Goal: Information Seeking & Learning: Learn about a topic

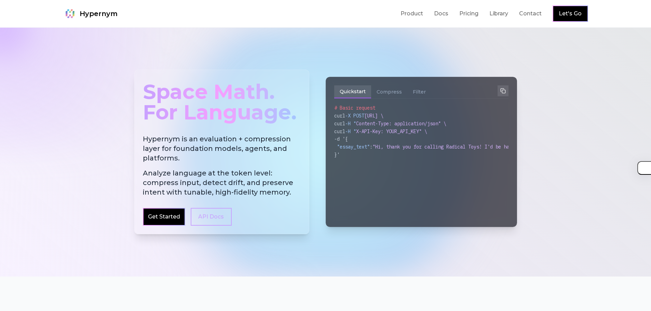
click at [179, 101] on div "Space Math. For Language." at bounding box center [222, 102] width 158 height 48
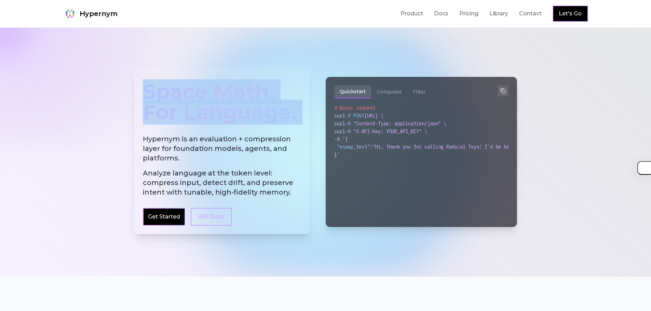
click at [179, 101] on div "Space Math. For Language." at bounding box center [222, 102] width 158 height 48
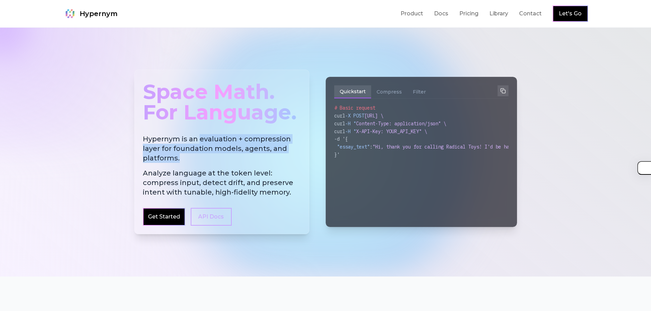
drag, startPoint x: 199, startPoint y: 139, endPoint x: 180, endPoint y: 160, distance: 28.0
click at [180, 160] on h2 "Hypernym is an evaluation + compression layer for foundation models, agents, an…" at bounding box center [222, 165] width 158 height 63
copy h2 "evaluation + compression layer for foundation models, agents, and platforms."
click at [645, 172] on button "button" at bounding box center [640, 168] width 21 height 14
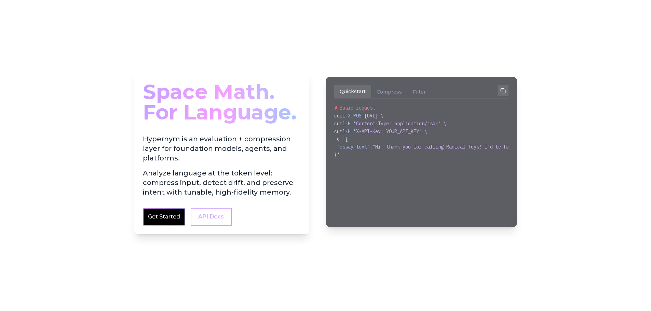
click at [469, 35] on div at bounding box center [325, 152] width 651 height 249
drag, startPoint x: 257, startPoint y: 128, endPoint x: 273, endPoint y: 125, distance: 15.6
click at [257, 128] on div "Space Math. For Language. Hypernym is an evaluation + compression layer for fou…" at bounding box center [221, 152] width 175 height 165
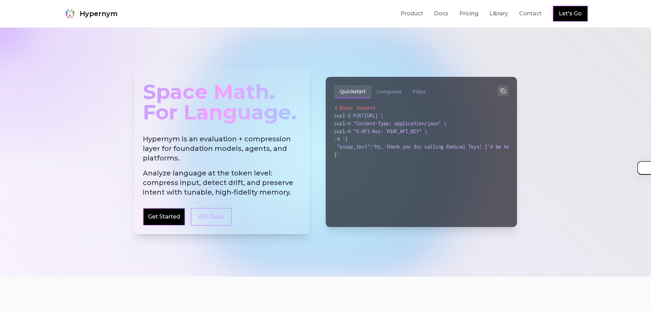
click at [193, 101] on div "Space Math. For Language." at bounding box center [222, 102] width 158 height 48
click at [187, 96] on div "Space Math. For Language." at bounding box center [222, 102] width 158 height 48
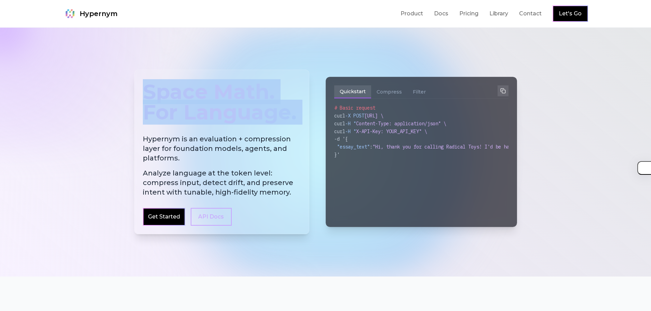
click at [187, 96] on div "Space Math. For Language." at bounding box center [222, 102] width 158 height 48
click at [208, 72] on div "Space Math. For Language. Hypernym is an evaluation + compression layer for fou…" at bounding box center [221, 152] width 175 height 165
drag, startPoint x: 147, startPoint y: 90, endPoint x: 253, endPoint y: 136, distance: 116.0
click at [253, 136] on div "Space Math. For Language. Hypernym is an evaluation + compression layer for fou…" at bounding box center [221, 152] width 175 height 165
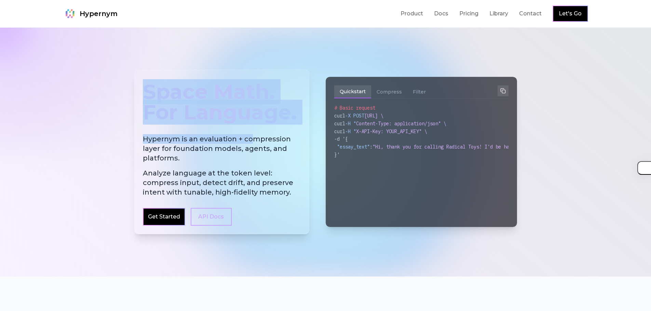
click at [253, 136] on h2 "Hypernym is an evaluation + compression layer for foundation models, agents, an…" at bounding box center [222, 165] width 158 height 63
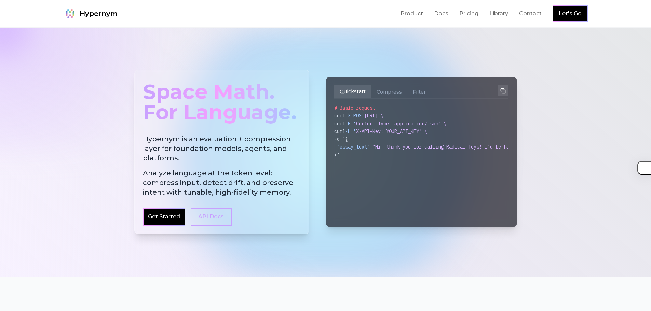
click at [272, 122] on div "Space Math. For Language." at bounding box center [222, 102] width 158 height 48
click at [261, 122] on div "Space Math. For Language." at bounding box center [222, 102] width 158 height 48
click at [183, 104] on div "Space Math. For Language." at bounding box center [222, 102] width 158 height 48
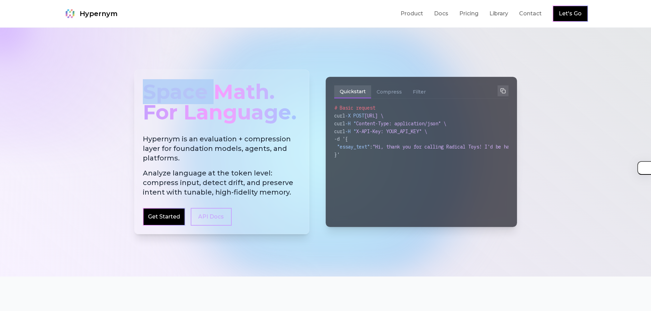
click at [360, 69] on div "Space Math. For Language. Hypernym is an evaluation + compression layer for fou…" at bounding box center [326, 152] width 394 height 230
click at [70, 90] on div at bounding box center [325, 152] width 651 height 249
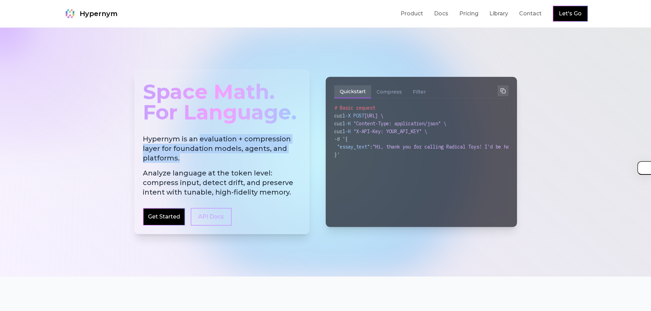
drag, startPoint x: 199, startPoint y: 137, endPoint x: 179, endPoint y: 156, distance: 28.5
click at [179, 156] on h2 "Hypernym is an evaluation + compression layer for foundation models, agents, an…" at bounding box center [222, 165] width 158 height 63
copy h2 "evaluation + compression layer for foundation models, agents, and platforms."
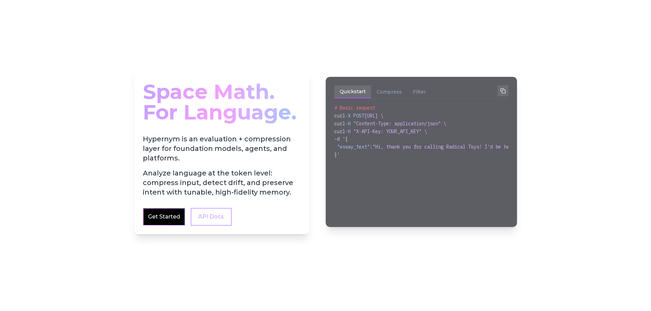
click at [177, 106] on div "Space Math. For Language." at bounding box center [222, 102] width 158 height 48
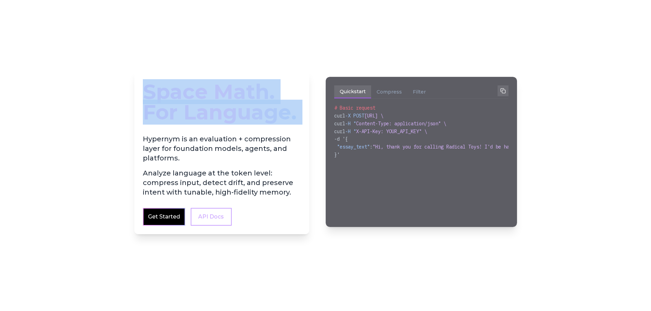
click at [177, 106] on div "Space Math. For Language." at bounding box center [222, 102] width 158 height 48
